Goal: Transaction & Acquisition: Purchase product/service

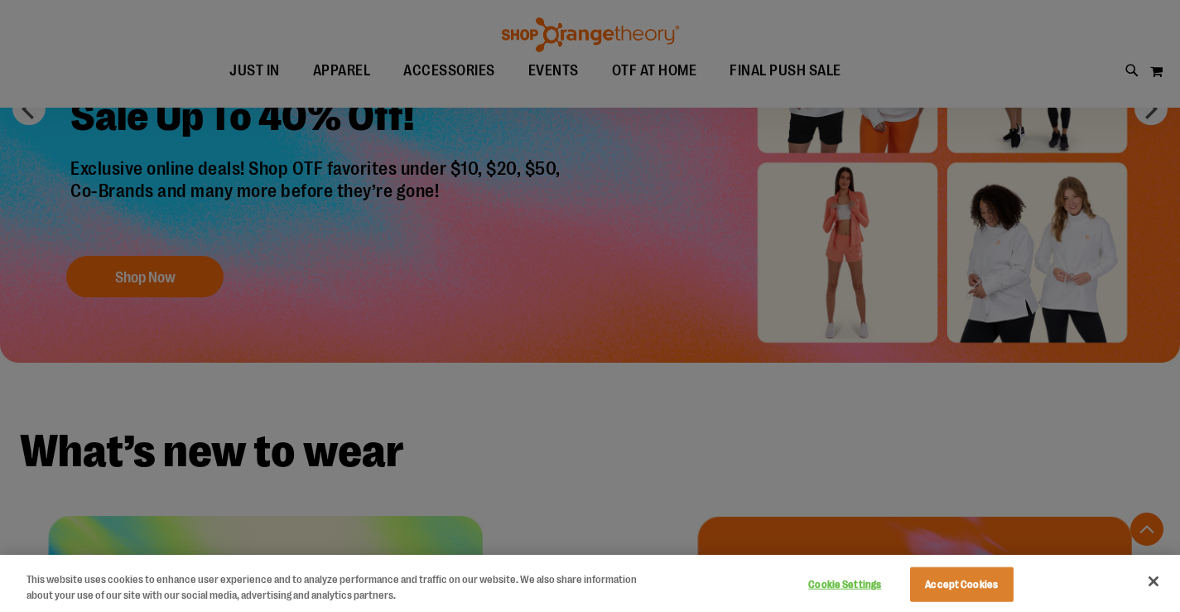
scroll to position [259, 0]
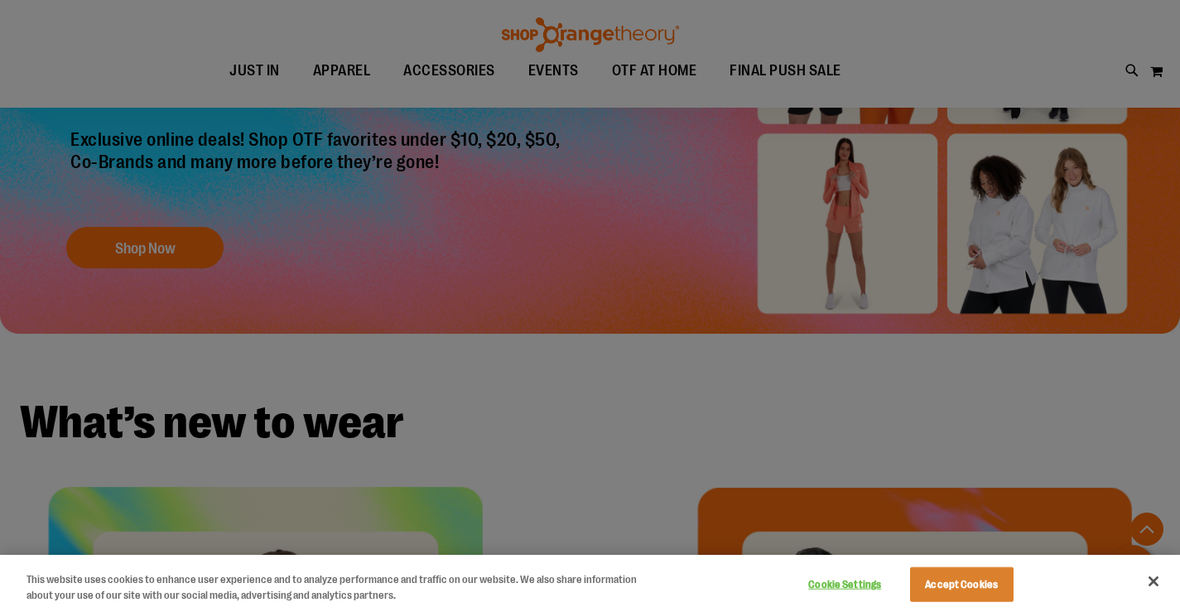
click at [710, 380] on div at bounding box center [590, 306] width 1180 height 612
click at [981, 594] on button "Accept Cookies" at bounding box center [961, 584] width 103 height 35
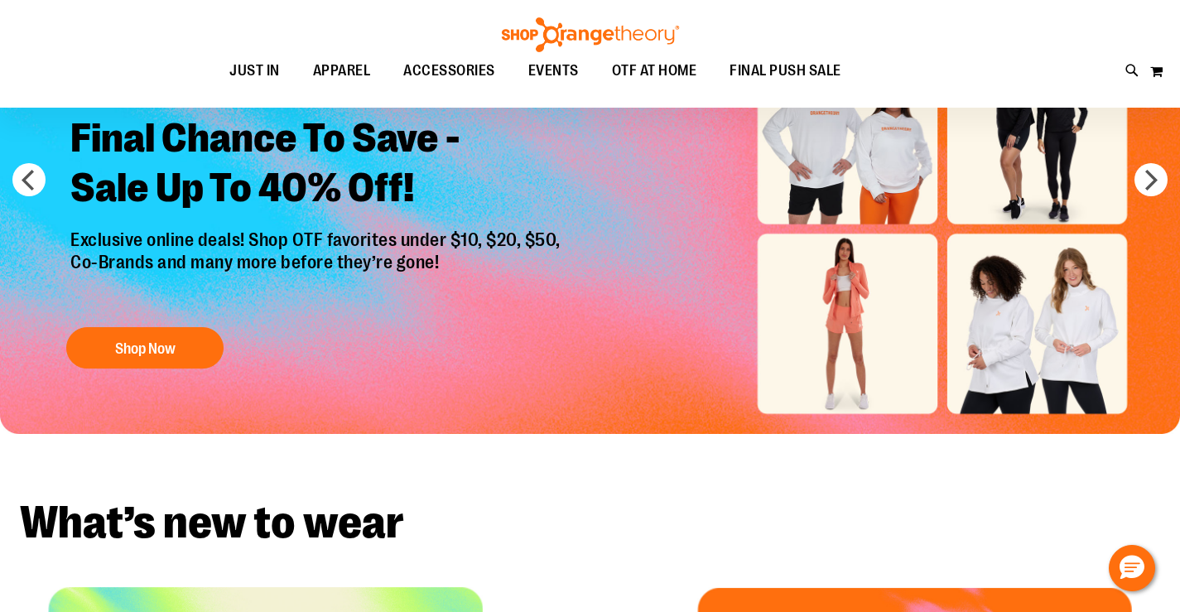
scroll to position [158, 0]
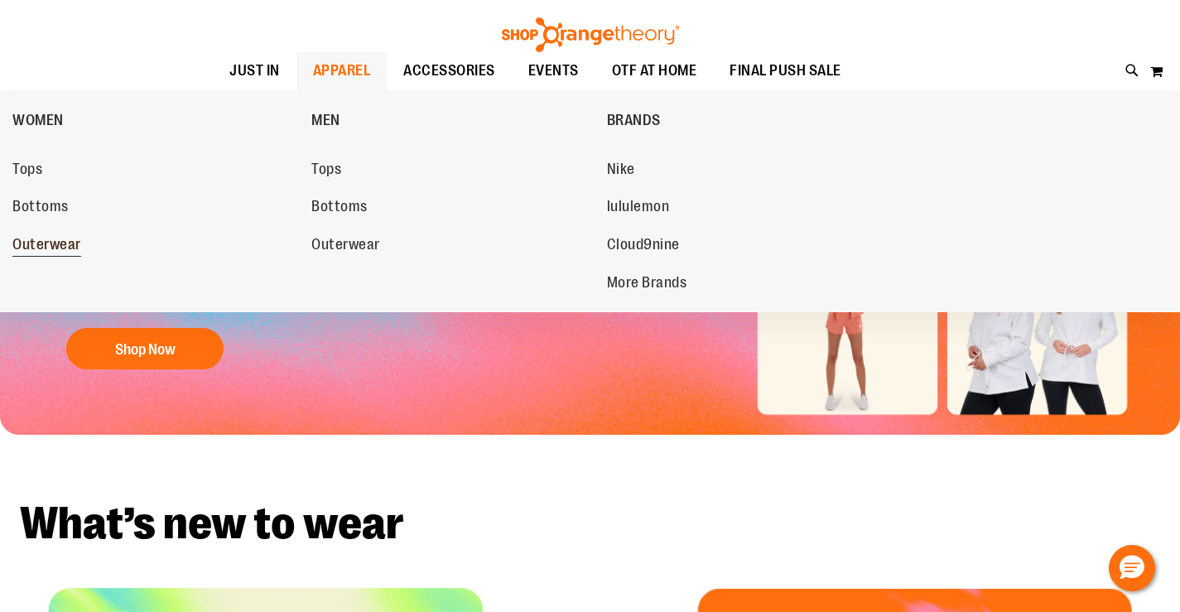
click at [57, 231] on link "Outerwear" at bounding box center [153, 245] width 282 height 30
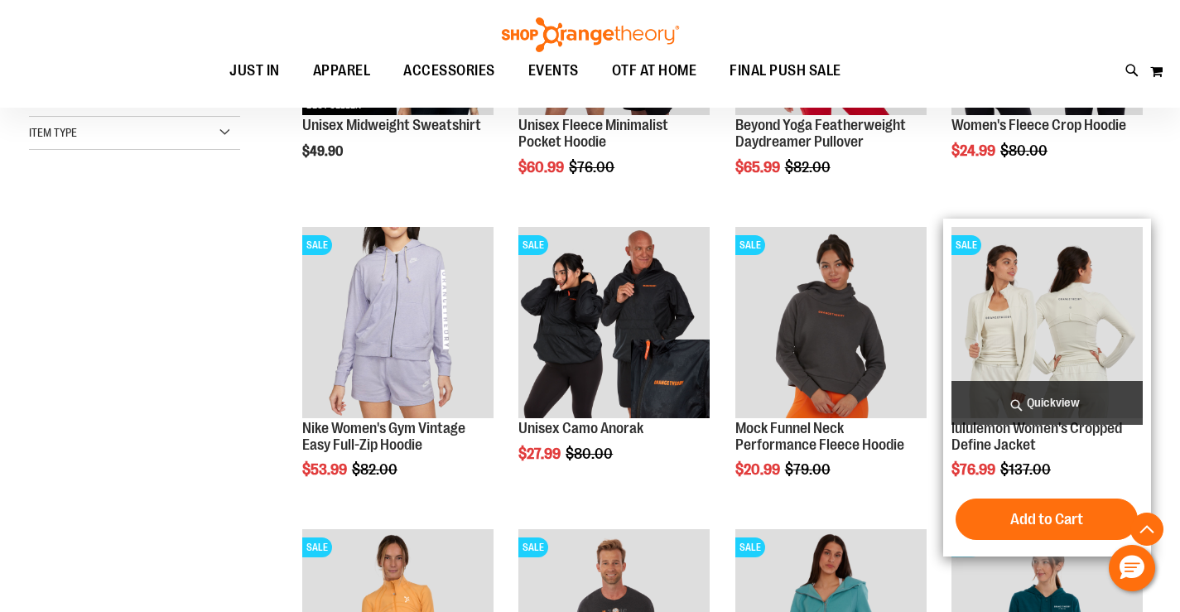
scroll to position [463, 0]
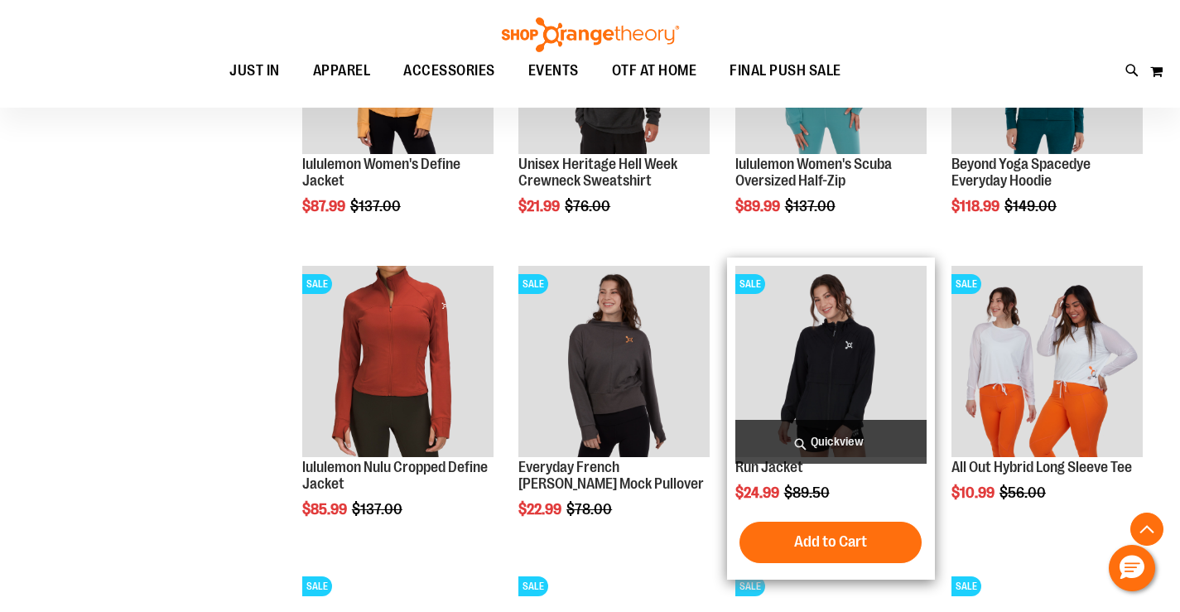
scroll to position [984, 0]
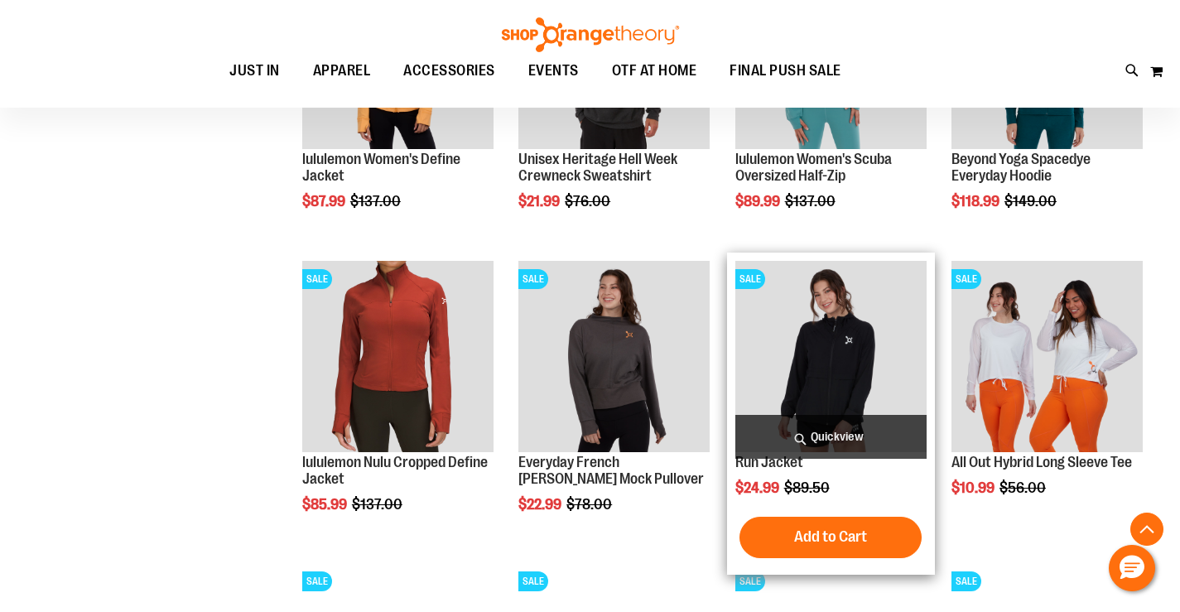
click at [846, 410] on img "product" at bounding box center [830, 356] width 191 height 191
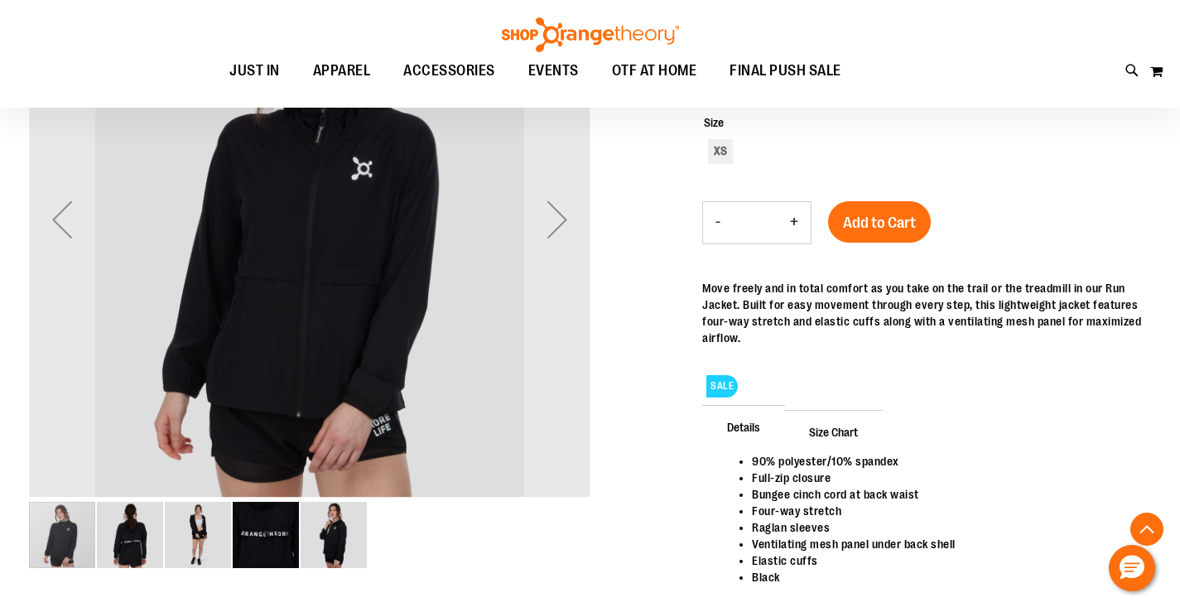
scroll to position [325, 0]
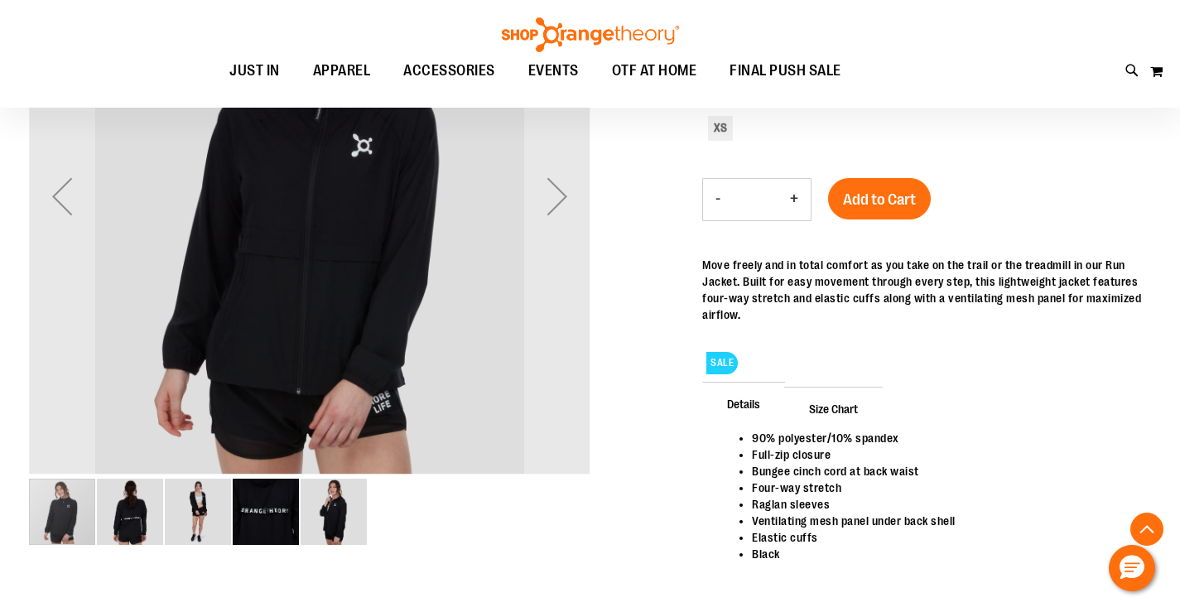
click at [204, 521] on img "image 3 of 5" at bounding box center [198, 512] width 66 height 66
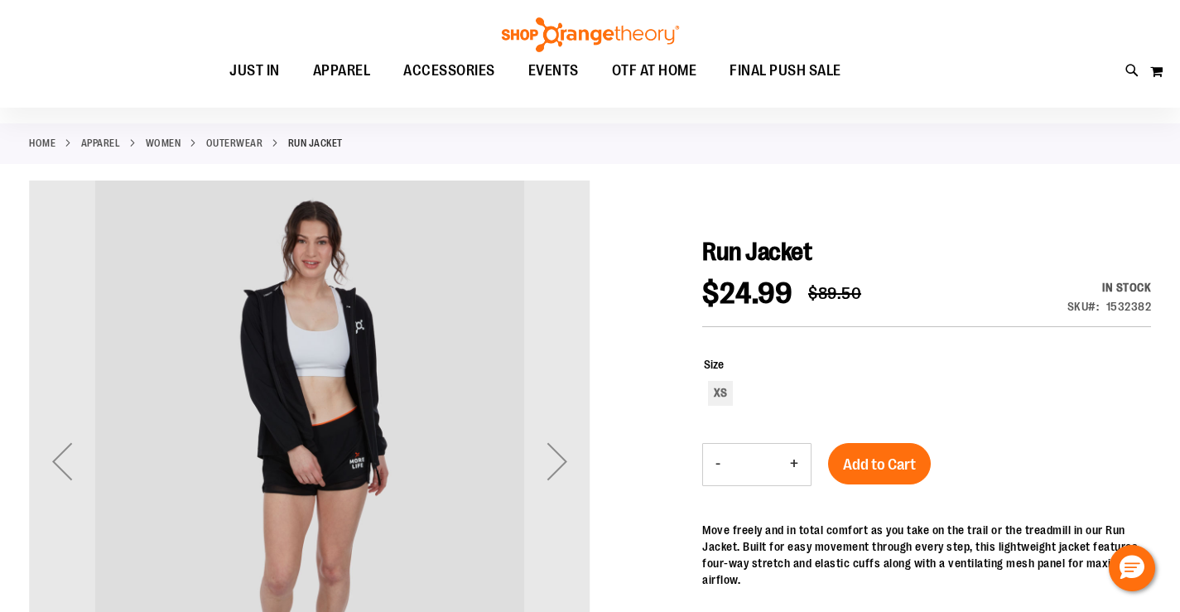
scroll to position [0, 0]
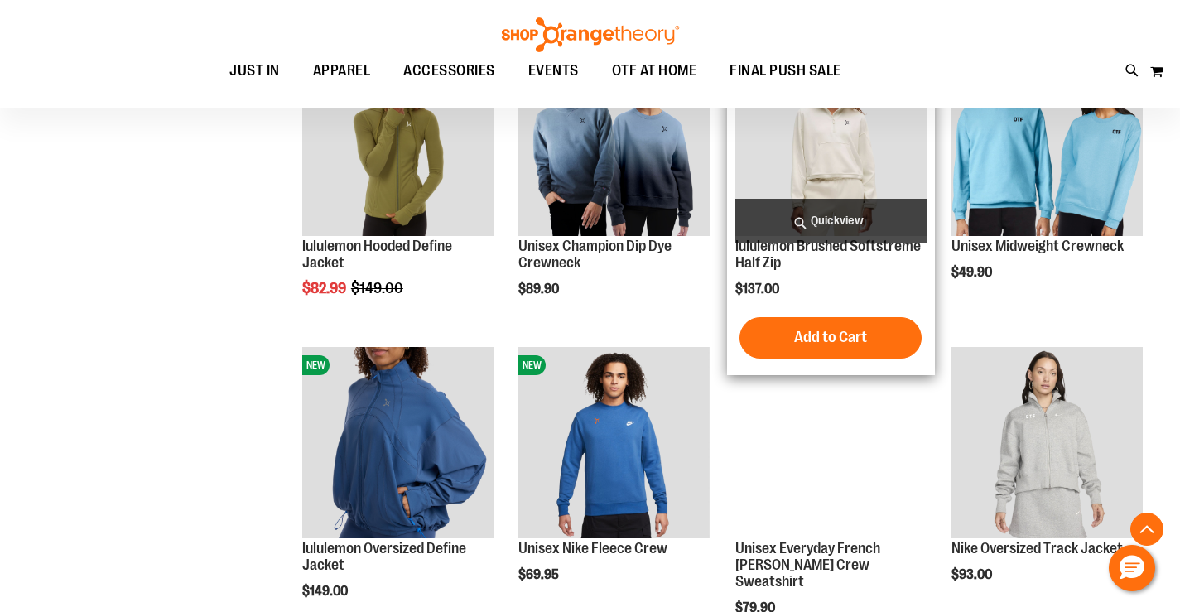
scroll to position [1213, 0]
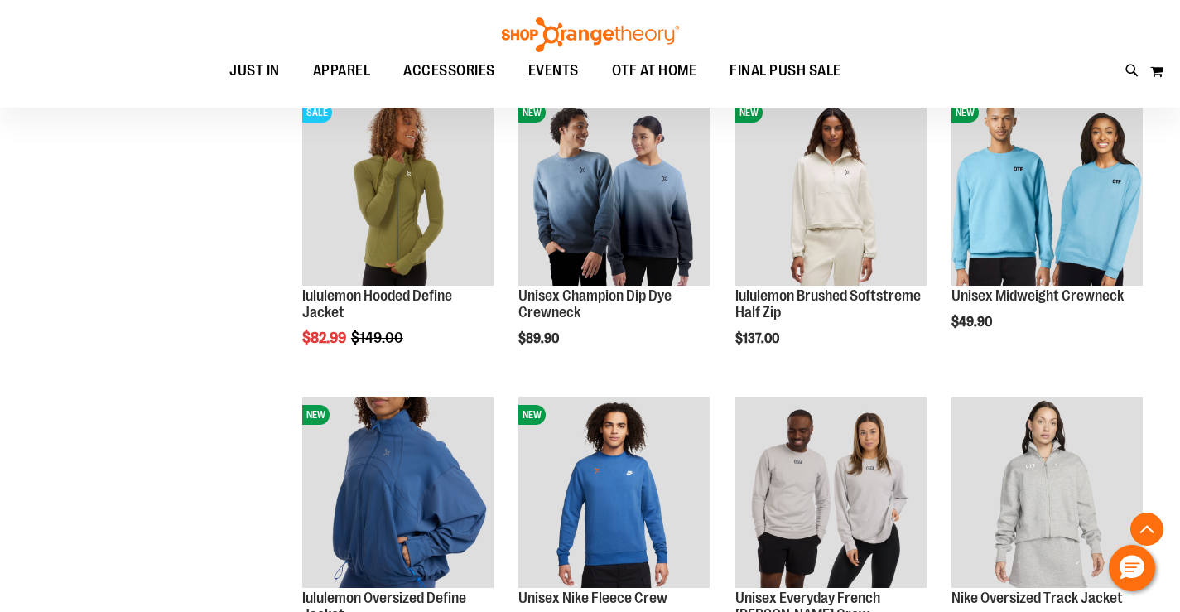
scroll to position [1144, 0]
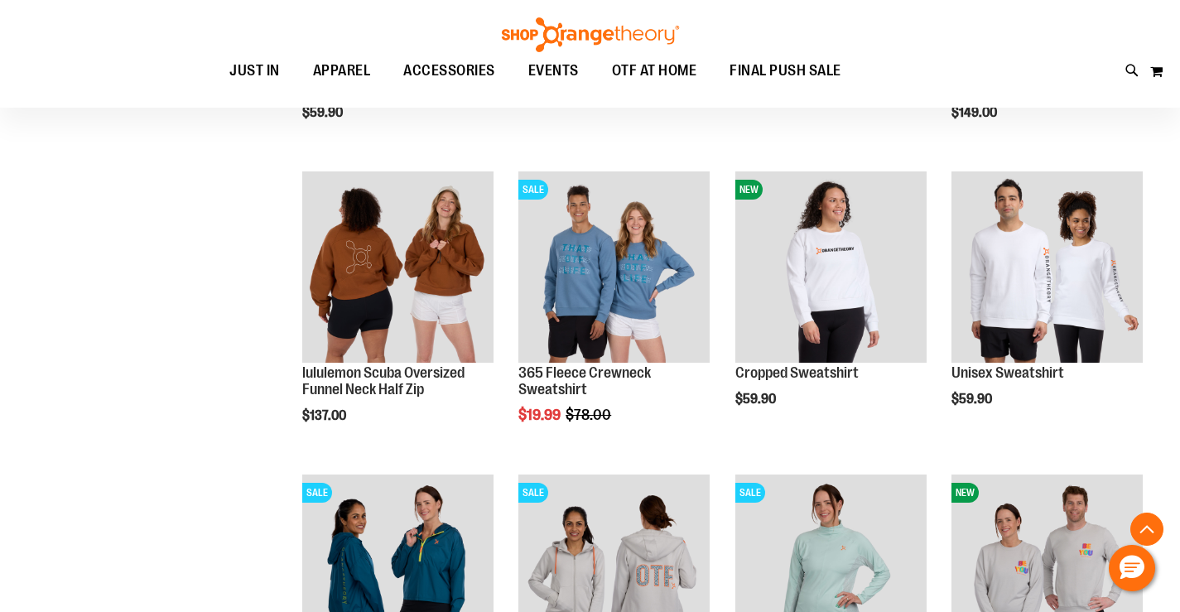
scroll to position [2336, 0]
